Goal: Information Seeking & Learning: Learn about a topic

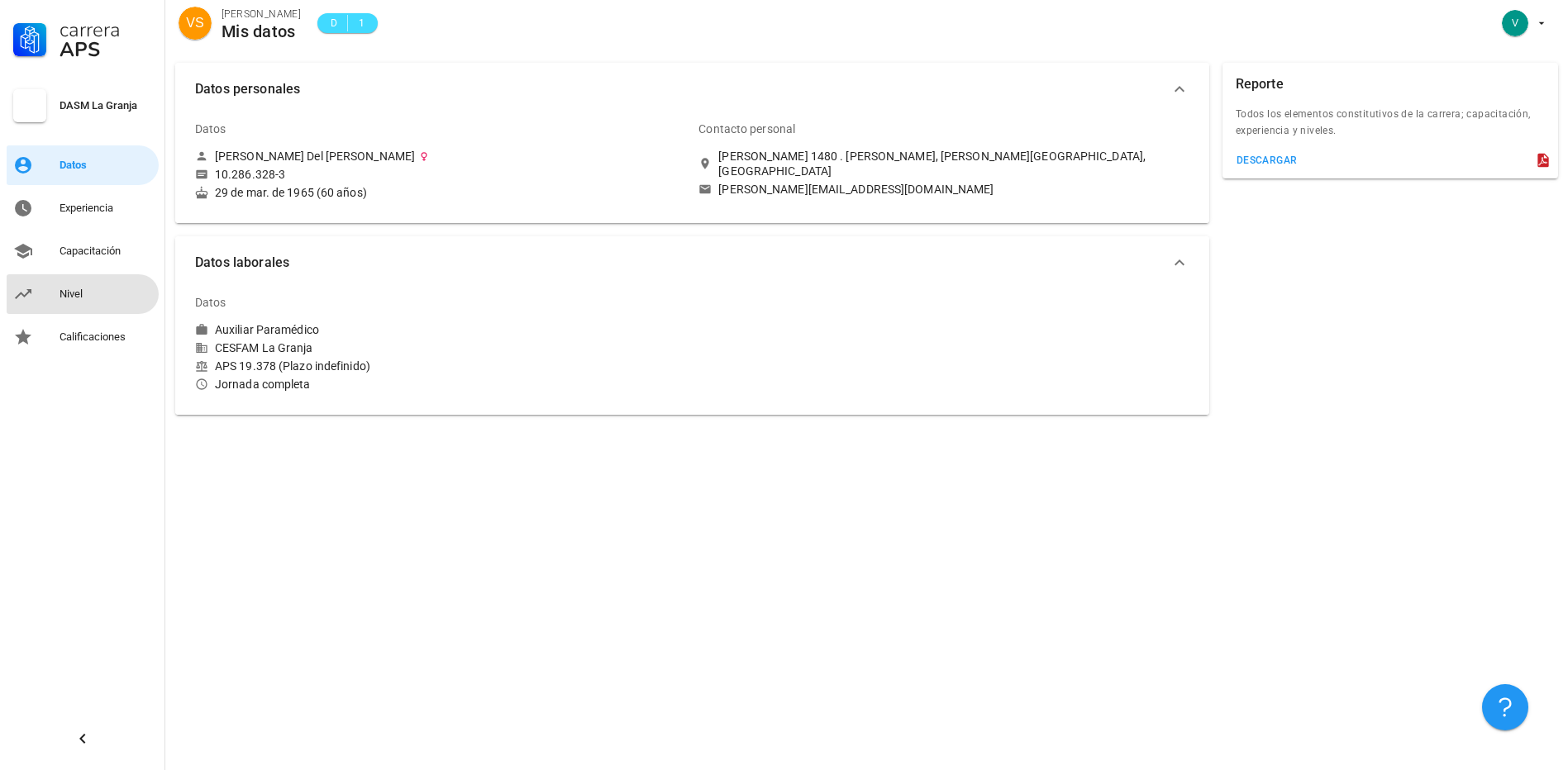
click at [63, 289] on div "Nivel" at bounding box center [105, 294] width 93 height 13
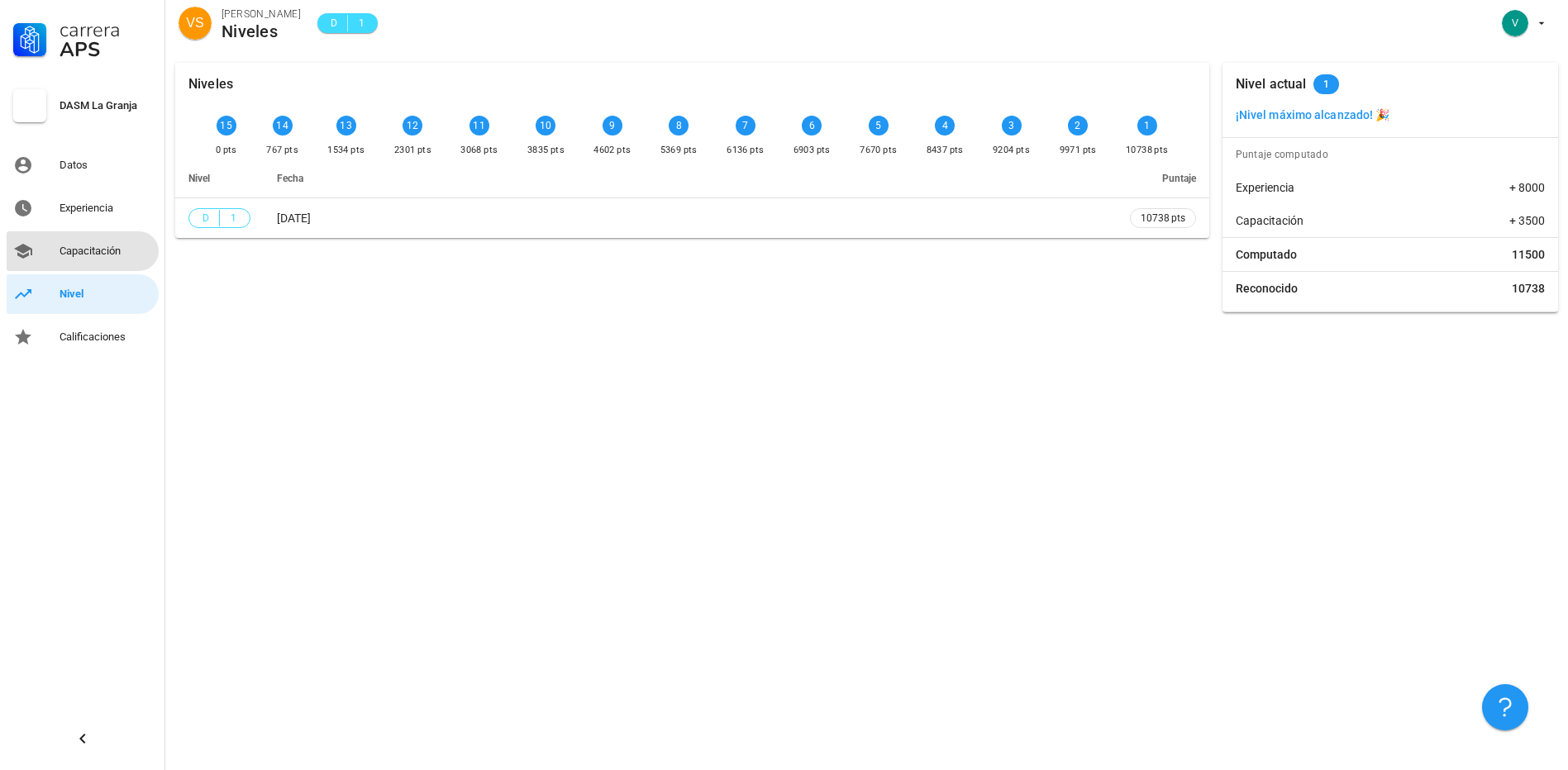
click at [98, 244] on div "Capacitación" at bounding box center [105, 250] width 93 height 13
